Goal: Book appointment/travel/reservation

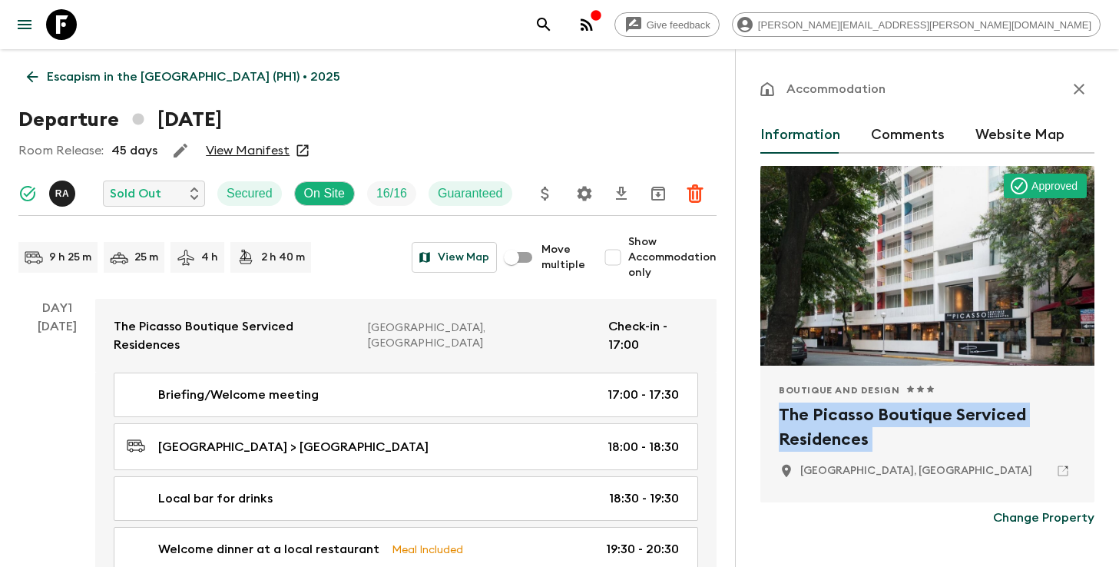
click at [237, 81] on p "Escapism in the [GEOGRAPHIC_DATA] (PH1) • 2025" at bounding box center [193, 77] width 293 height 18
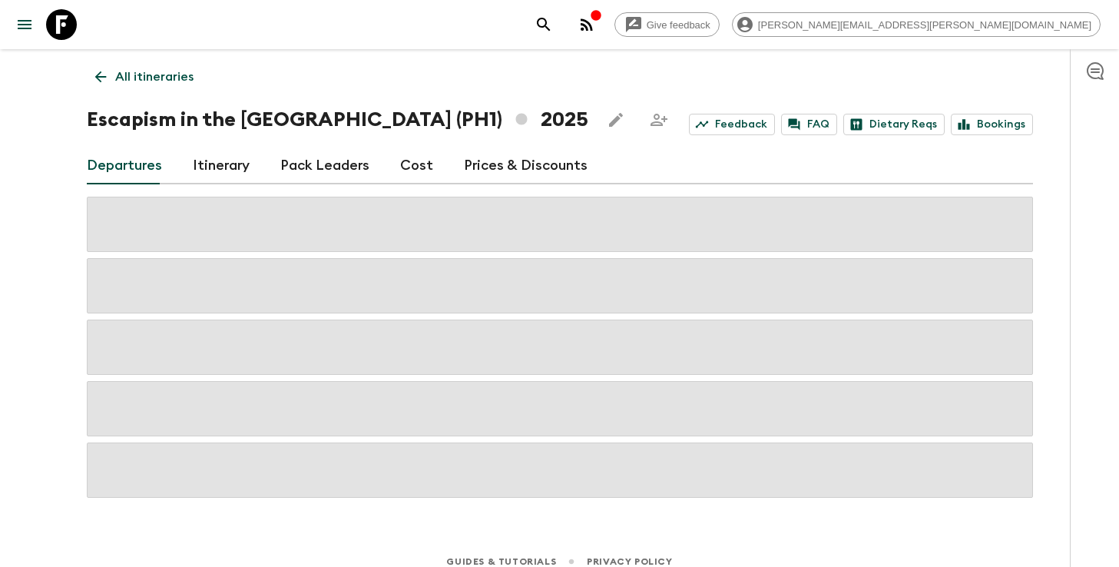
click at [550, 24] on icon "search adventures" at bounding box center [543, 24] width 13 height 13
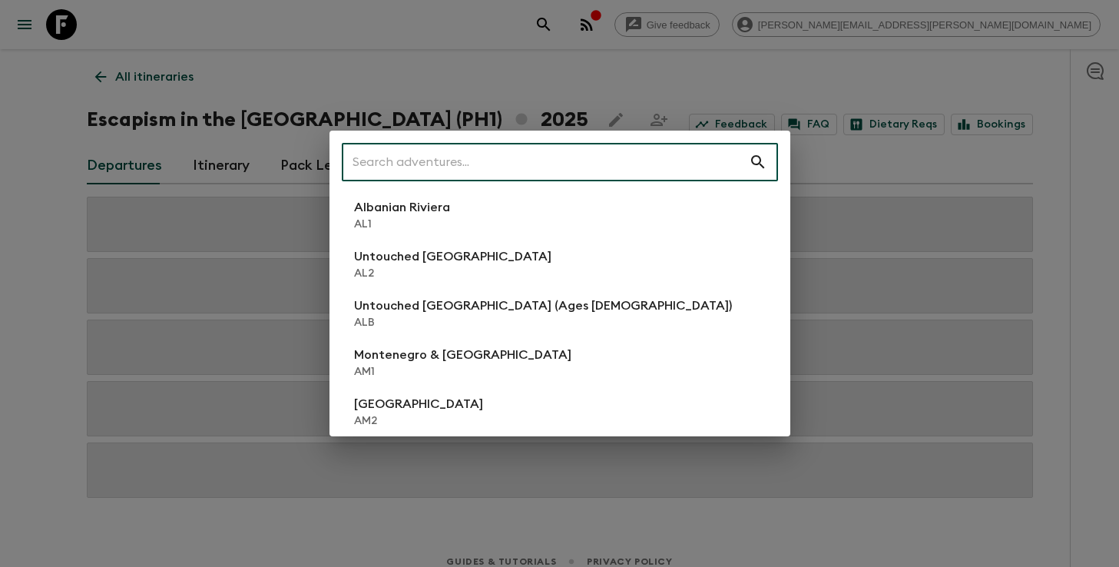
click at [557, 160] on input "text" at bounding box center [545, 162] width 407 height 43
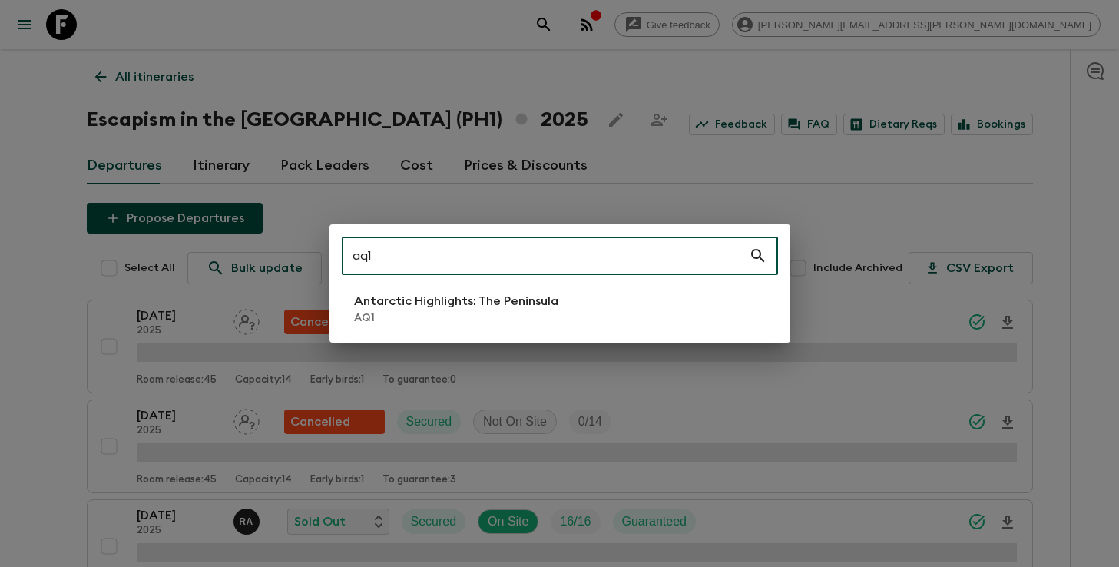
type input "aq1"
click at [439, 310] on p "Antarctic Highlights: The Peninsula" at bounding box center [456, 301] width 204 height 18
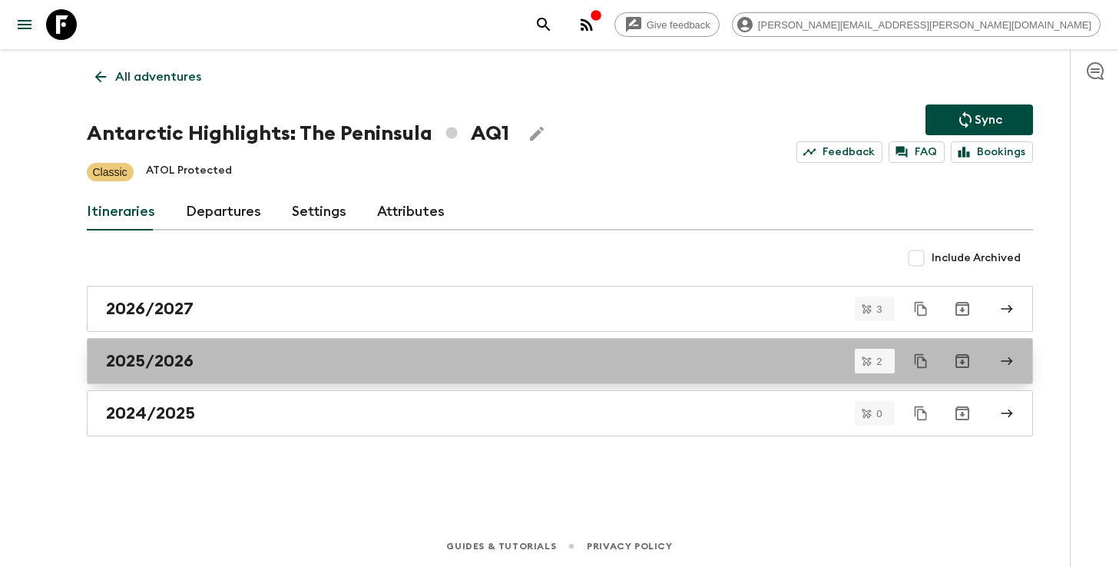
click at [514, 363] on div "2025/2026" at bounding box center [545, 361] width 879 height 20
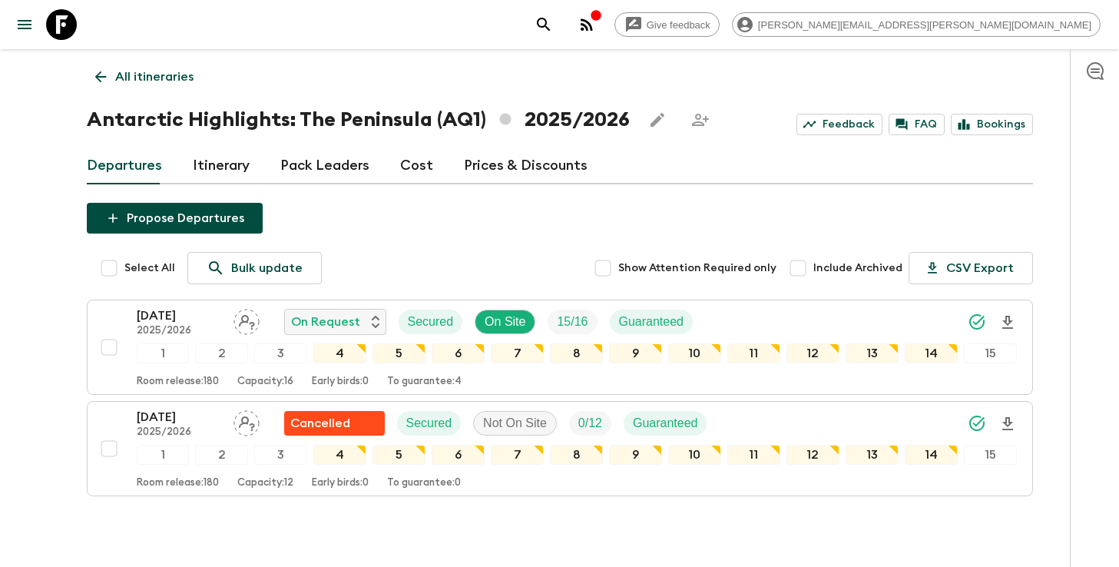
scroll to position [69, 0]
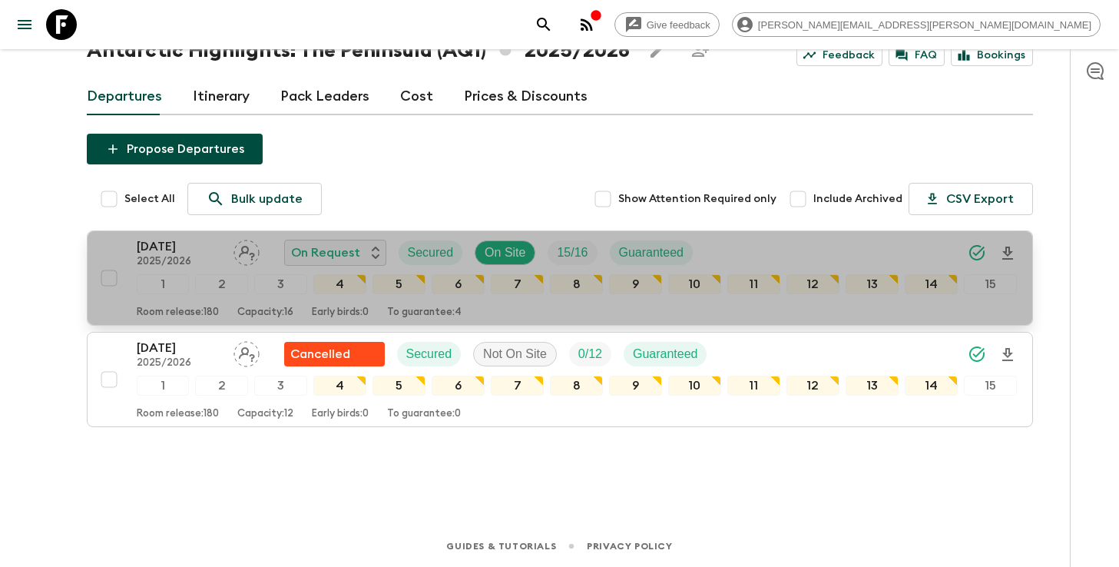
click at [796, 255] on div "[DATE] 2025/2026 On Request Secured On Site 15 / 16 Guaranteed" at bounding box center [577, 252] width 880 height 31
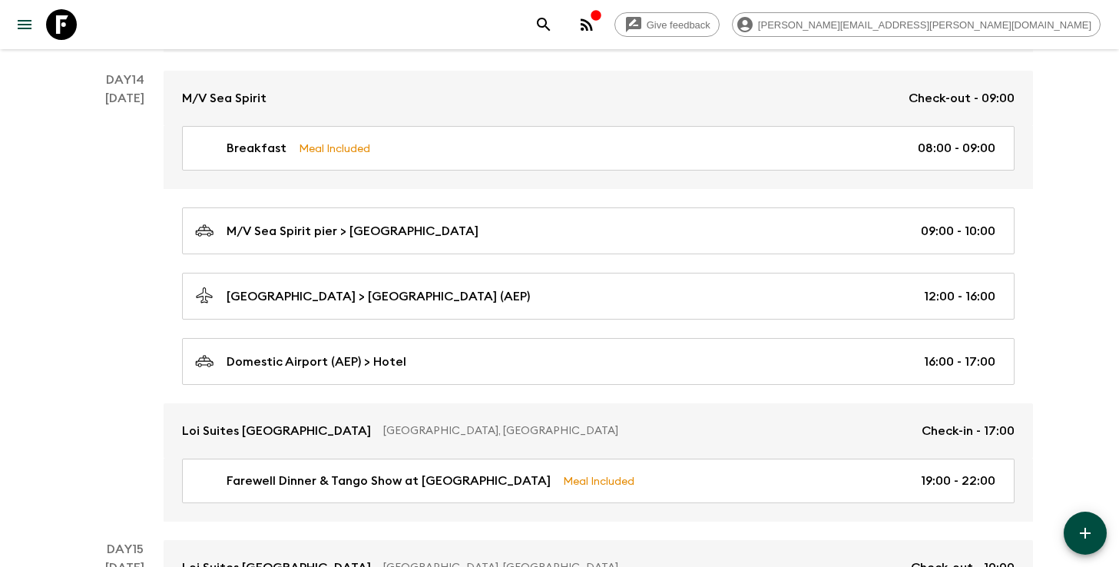
scroll to position [5349, 0]
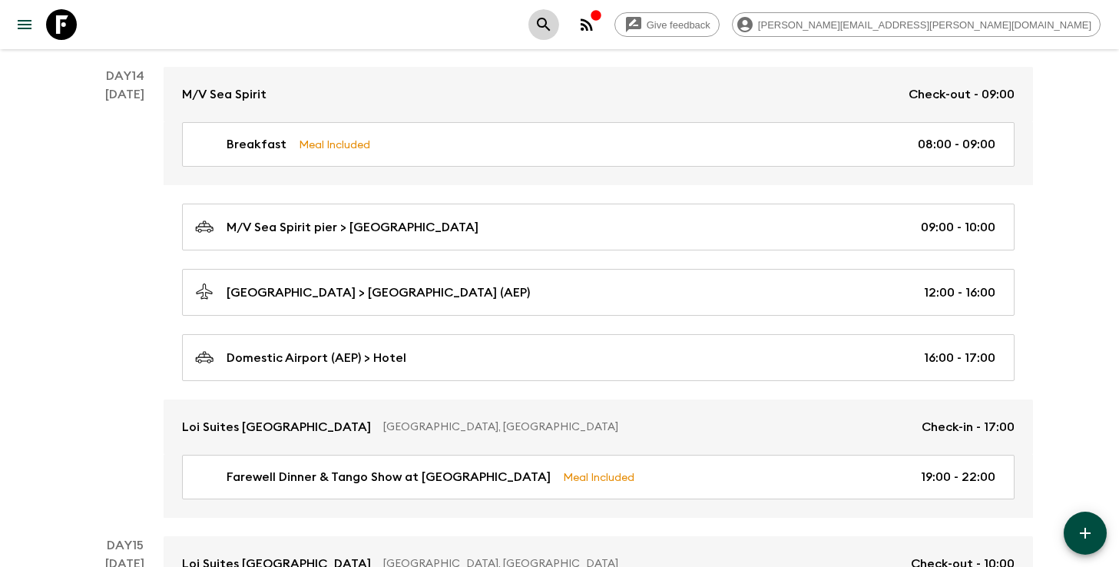
click at [553, 30] on icon "search adventures" at bounding box center [544, 24] width 18 height 18
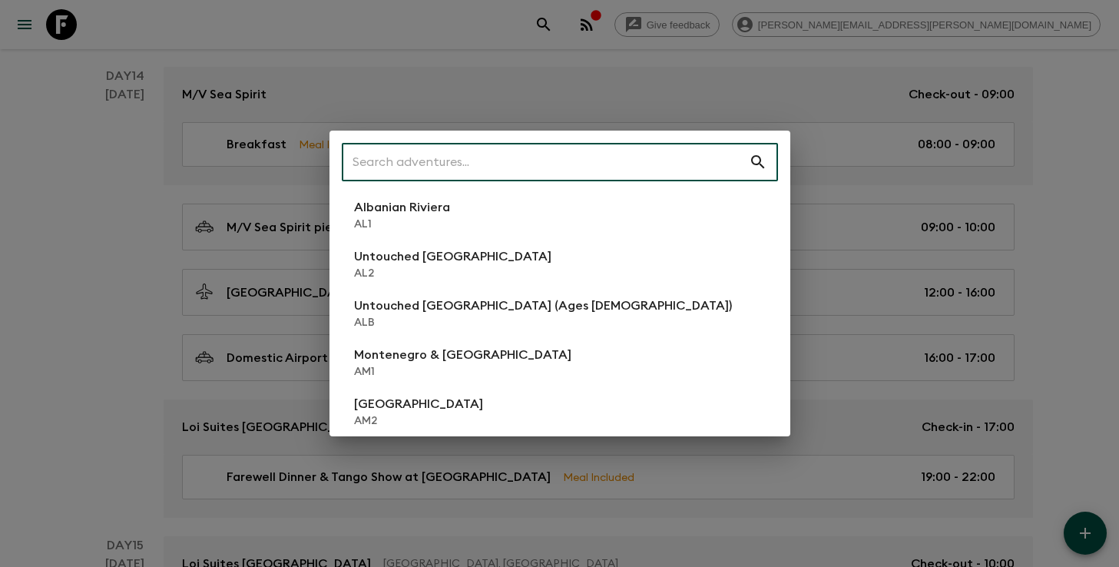
click at [578, 173] on input "text" at bounding box center [545, 162] width 407 height 43
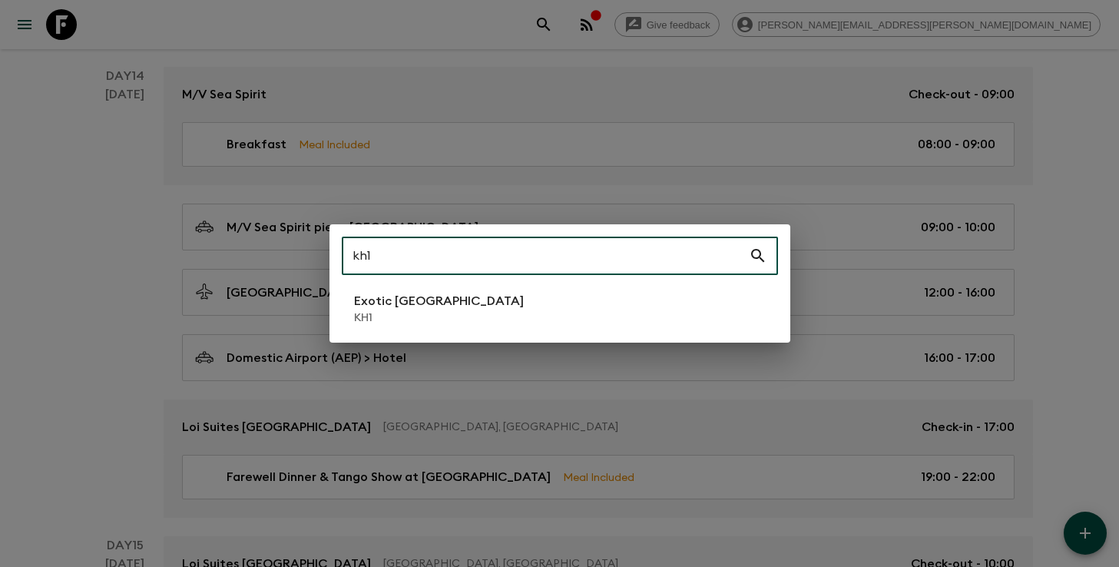
type input "kh1"
click at [494, 295] on li "Exotic [GEOGRAPHIC_DATA] KH1" at bounding box center [560, 308] width 436 height 43
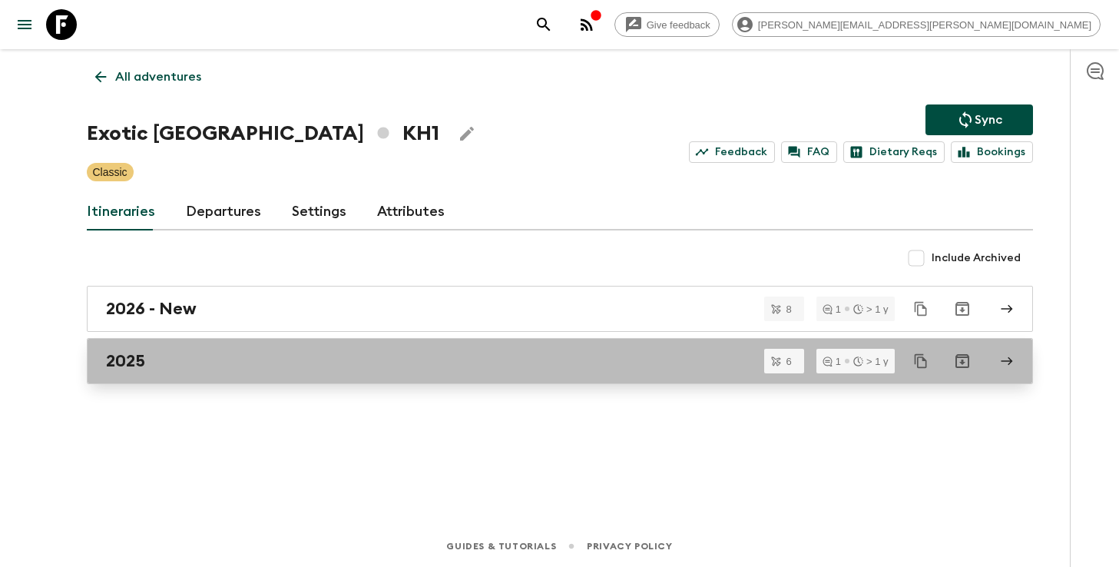
click at [229, 363] on div "2025" at bounding box center [545, 361] width 879 height 20
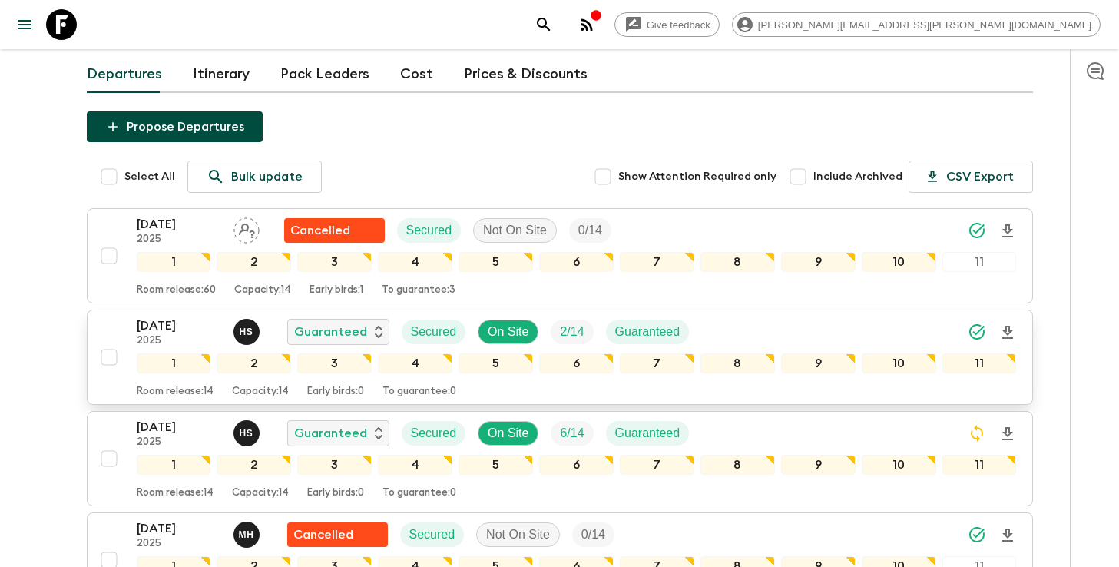
scroll to position [93, 0]
